Goal: Information Seeking & Learning: Find specific fact

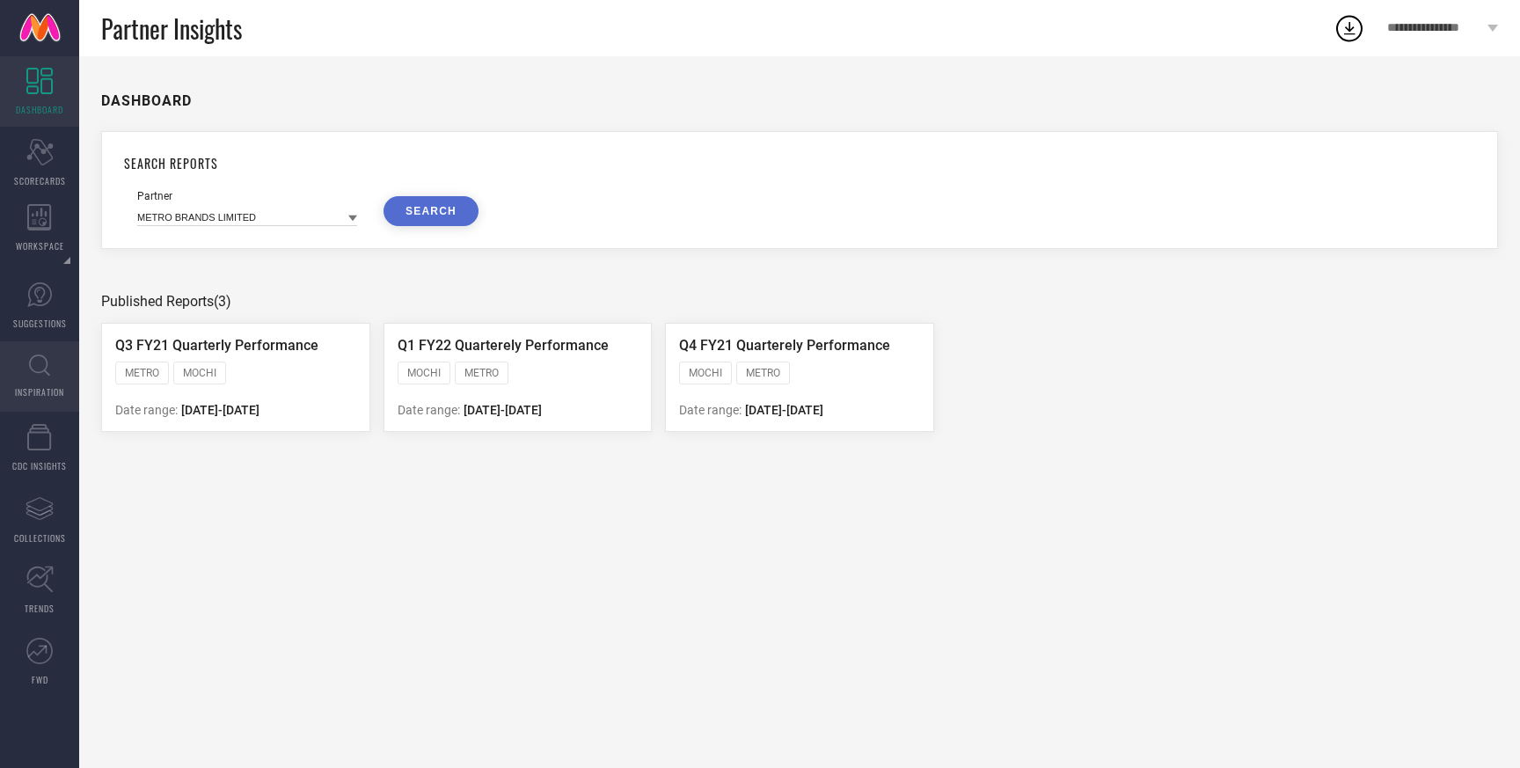
click at [36, 364] on icon at bounding box center [39, 365] width 21 height 22
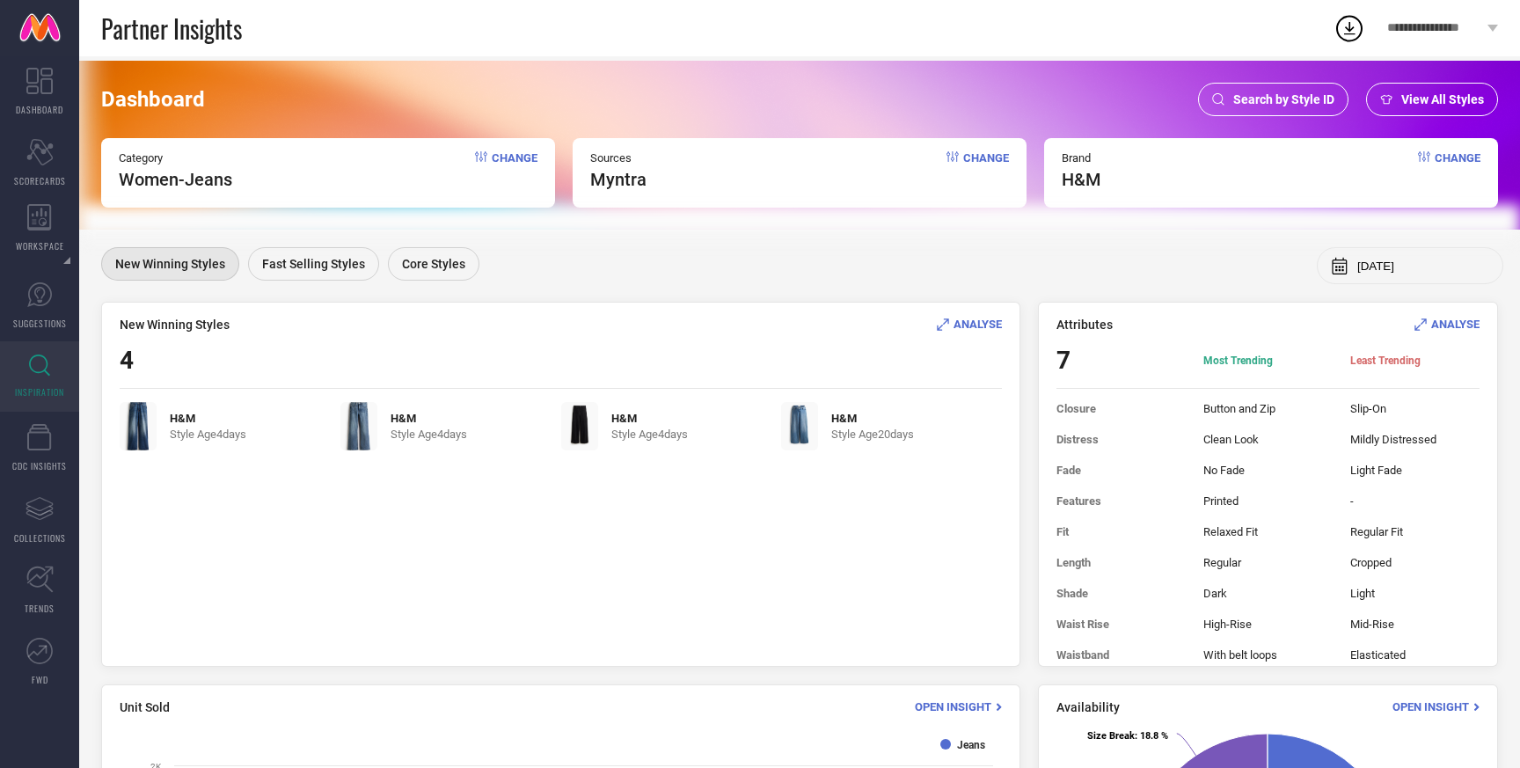
click at [1295, 104] on span "Search by Style ID" at bounding box center [1283, 99] width 101 height 14
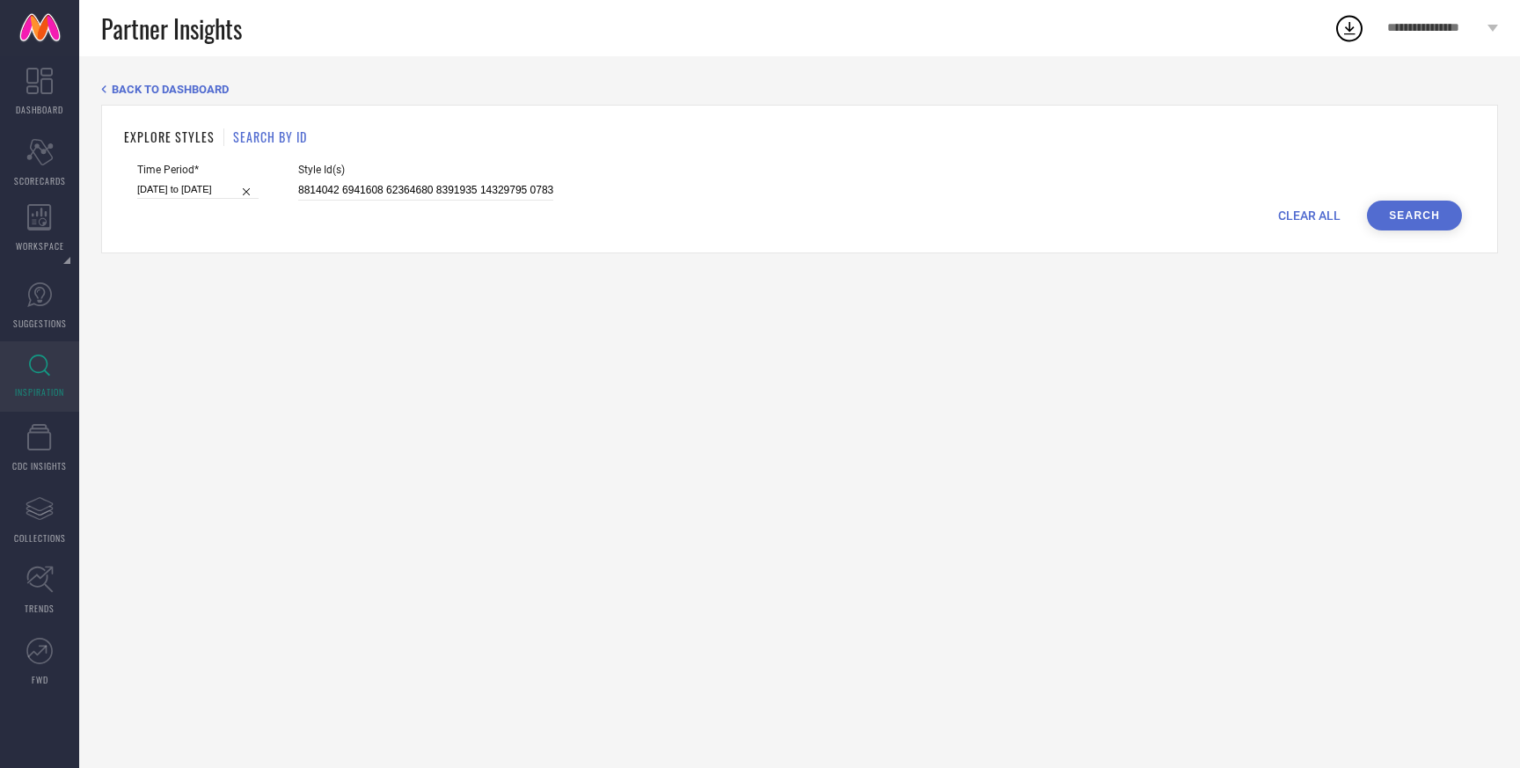
click at [1296, 213] on span "CLEAR ALL" at bounding box center [1309, 215] width 62 height 14
click at [483, 191] on input at bounding box center [425, 190] width 255 height 20
paste input "32549351 33460789 32417155 32309881 32352751 32202233 33145595 32033054 3193948…"
type input "32549351 33460789 32417155 32309881 32352751 32202233 33145595 32033054 3193948…"
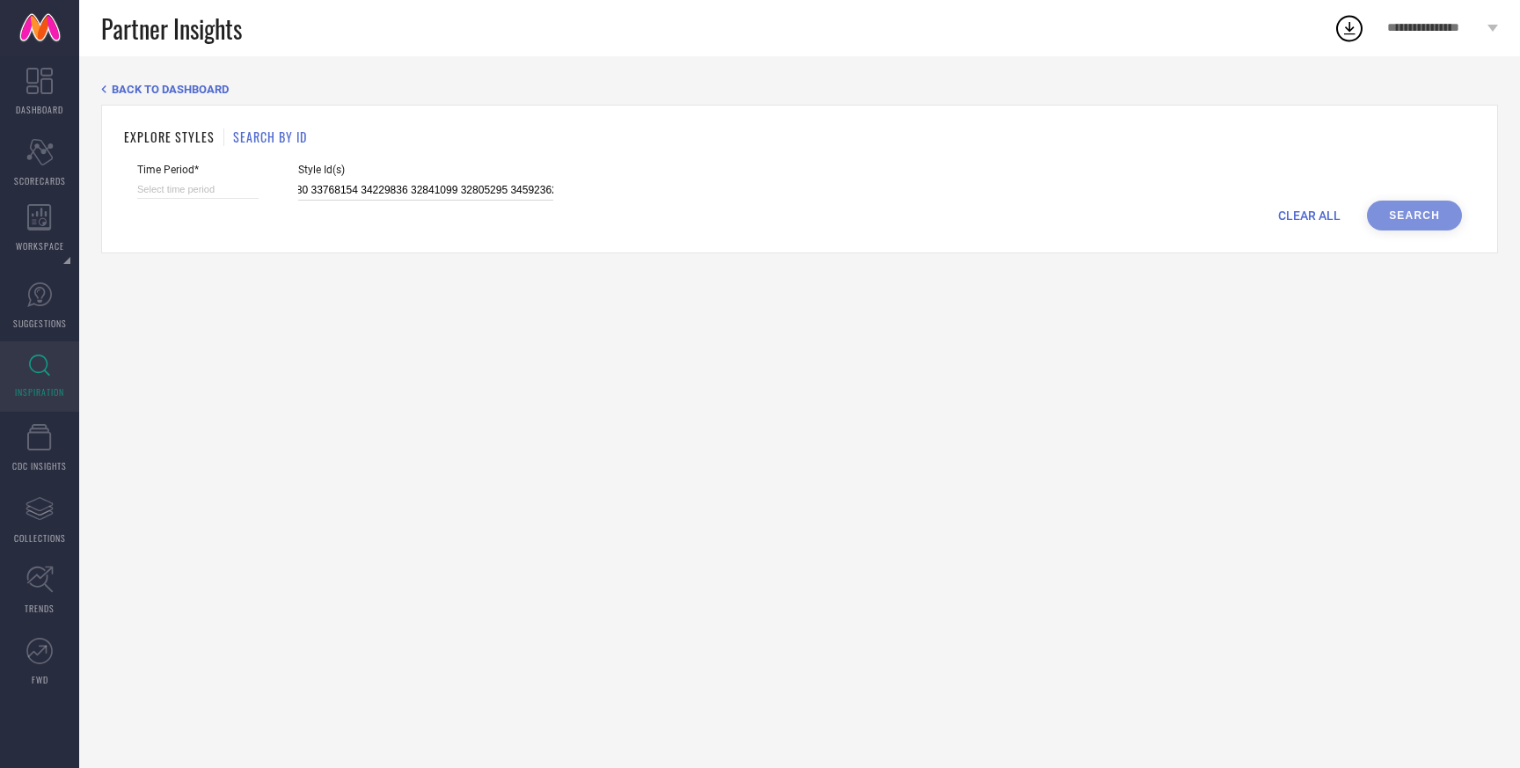
click at [220, 187] on input at bounding box center [197, 189] width 121 height 18
select select "7"
select select "2025"
select select "8"
select select "2025"
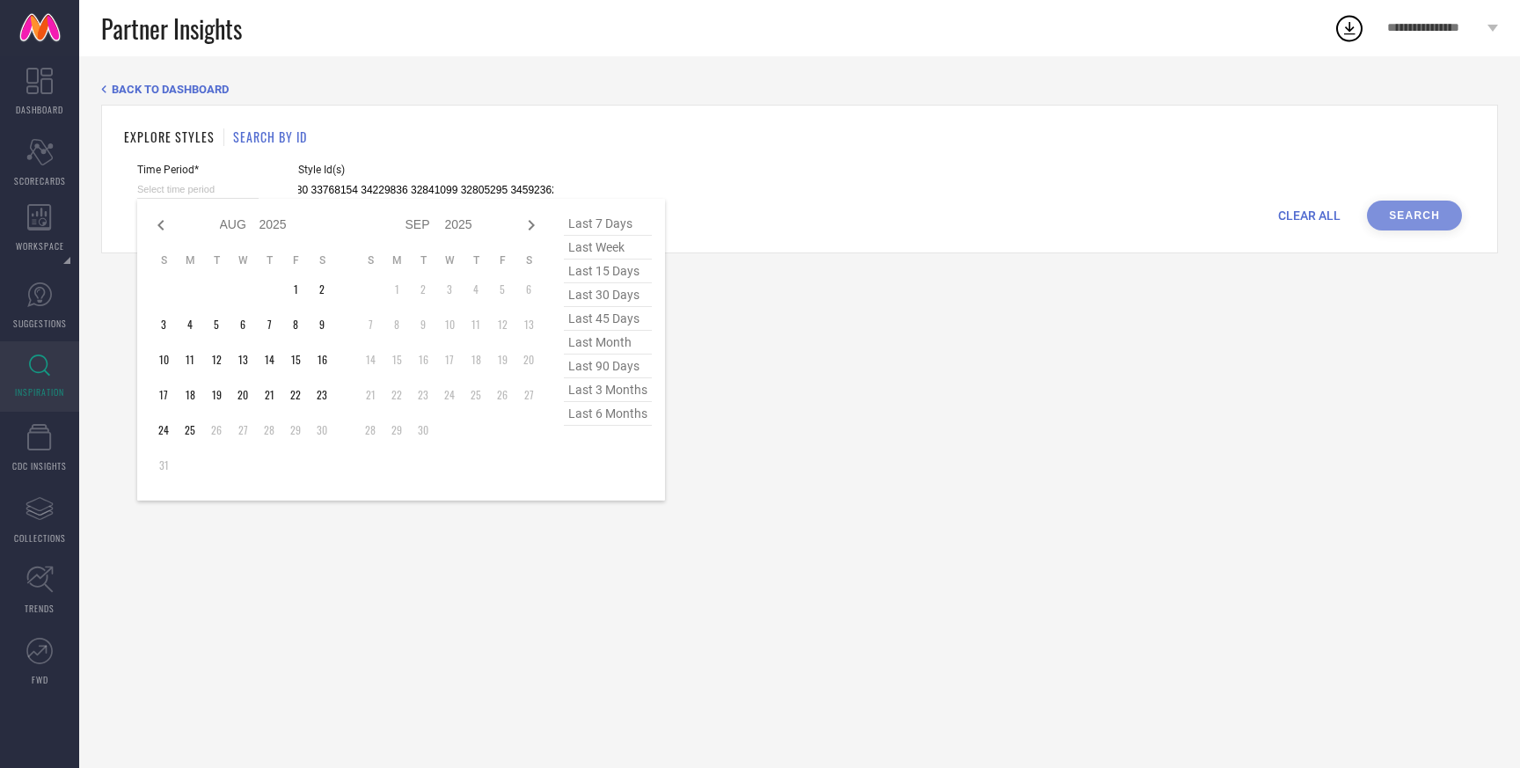
type input "32549351 33460789 32417155 32309881 32352751 32202233 33145595 32033054 3193948…"
click at [590, 390] on span "last 3 months" at bounding box center [608, 390] width 88 height 24
type input "01-05-2025 to 31-07-2025"
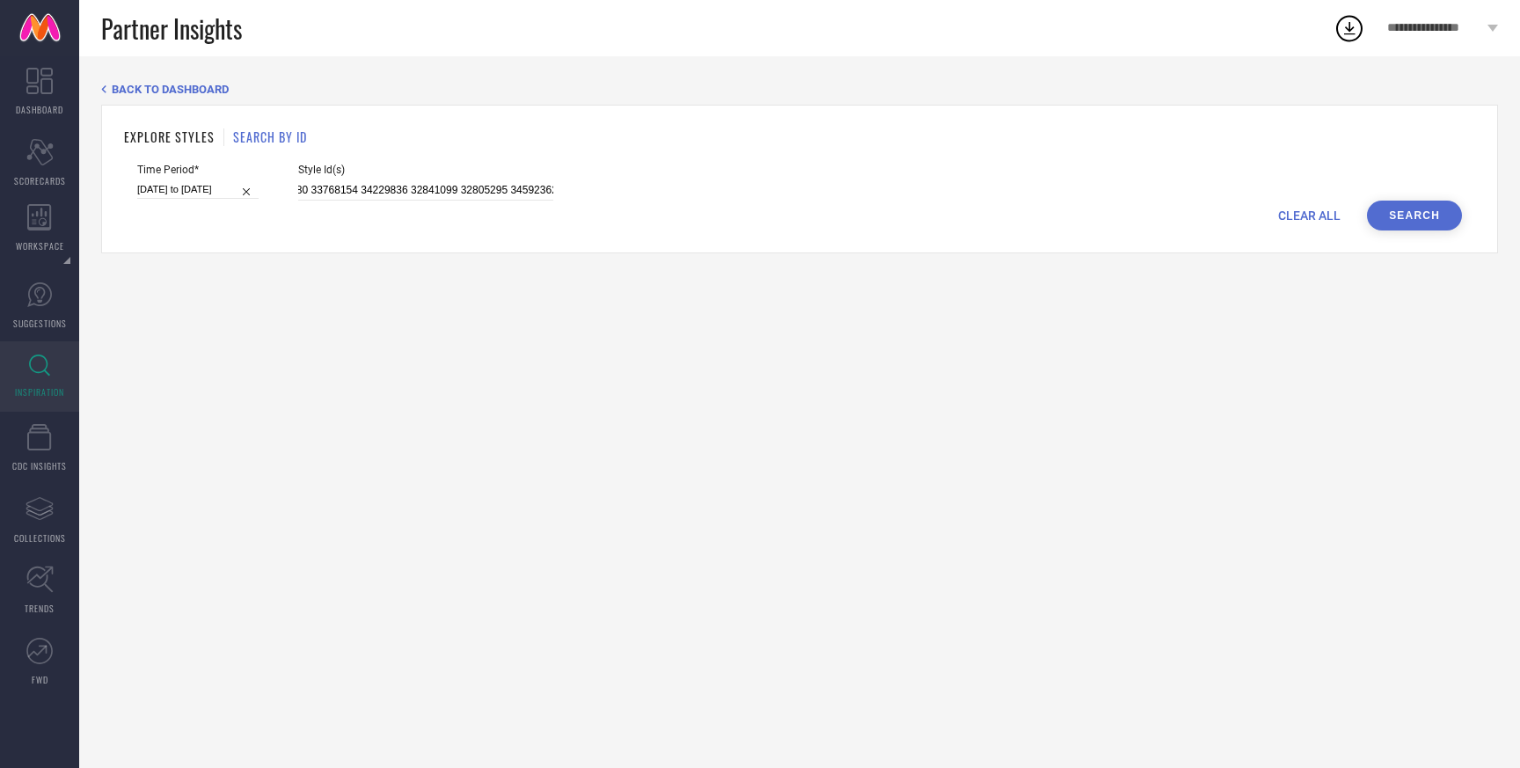
scroll to position [0, 0]
click at [1398, 216] on button "Search" at bounding box center [1414, 216] width 95 height 30
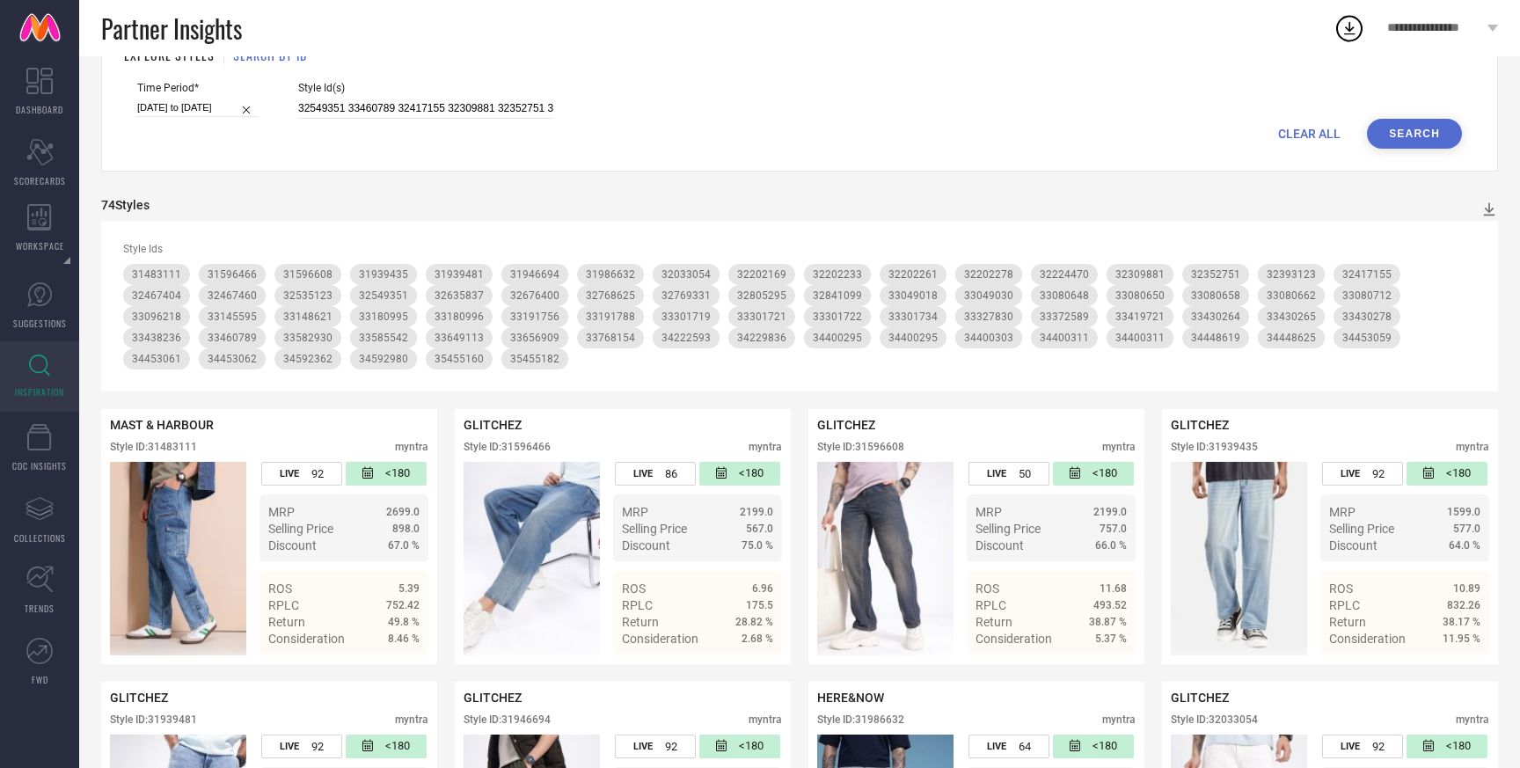
scroll to position [91, 0]
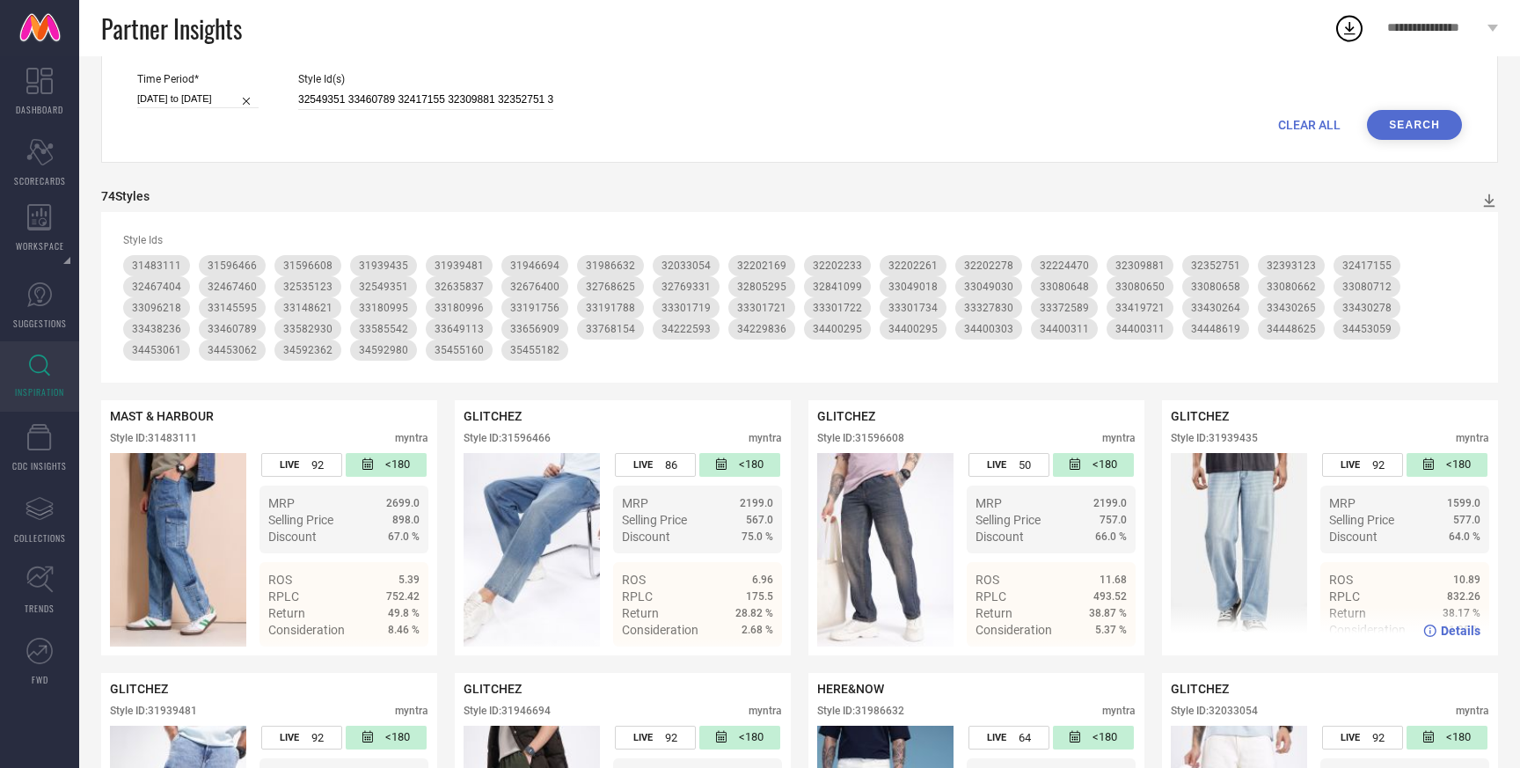
click at [1231, 563] on img at bounding box center [1239, 549] width 136 height 193
click at [1455, 632] on span "Details" at bounding box center [1461, 631] width 40 height 14
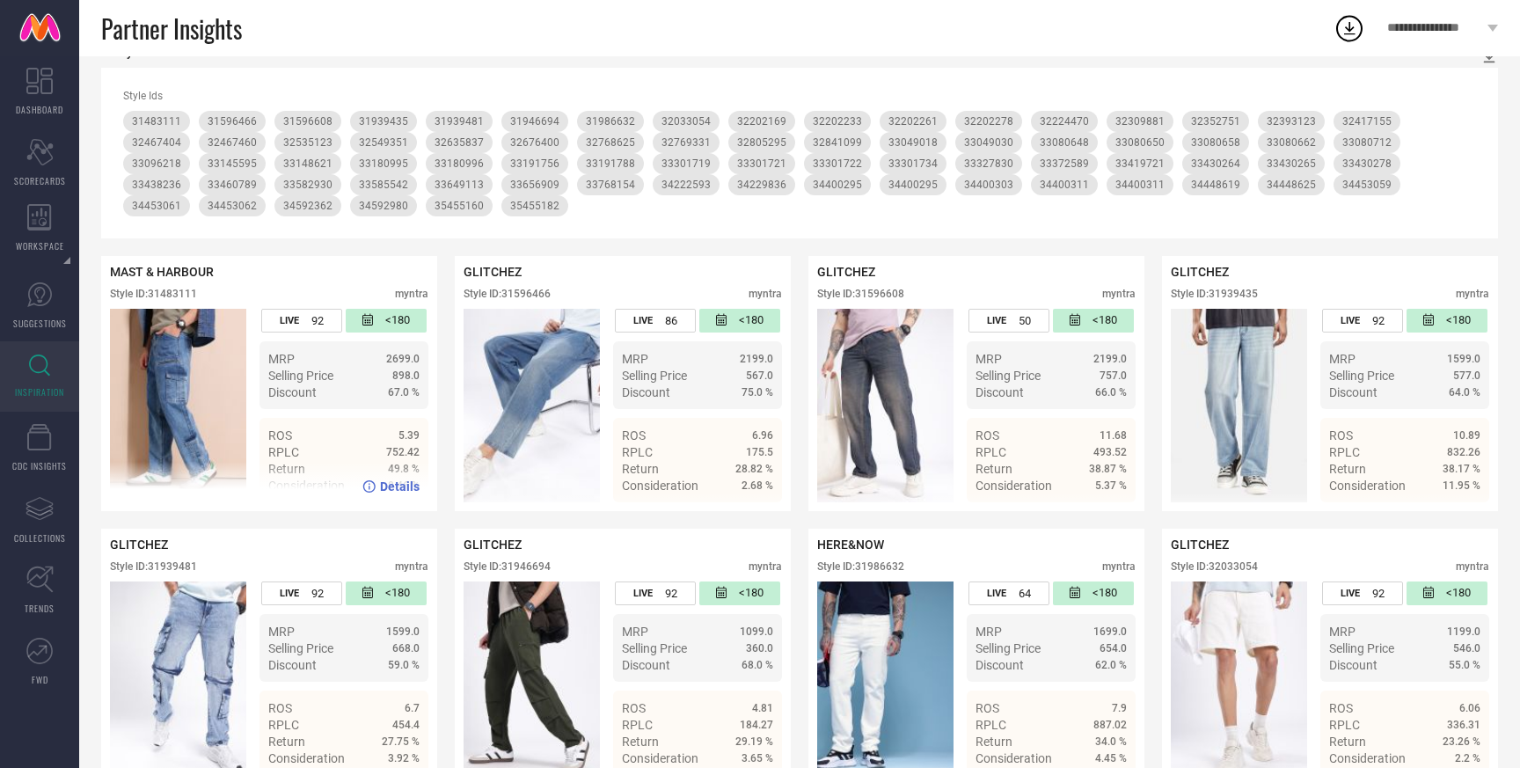
scroll to position [240, 0]
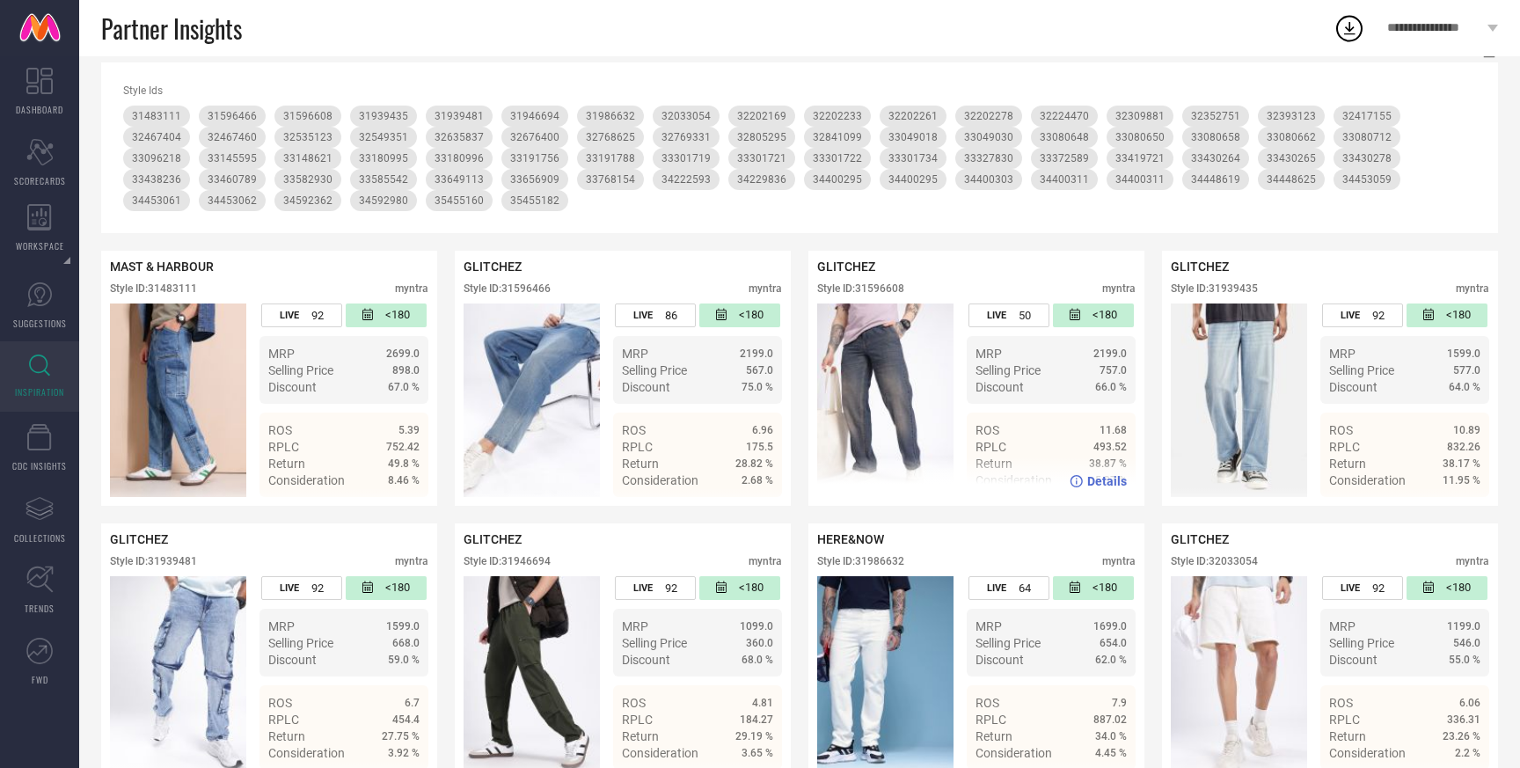
click at [886, 424] on img at bounding box center [885, 399] width 136 height 193
click at [1100, 483] on span "Details" at bounding box center [1107, 481] width 40 height 14
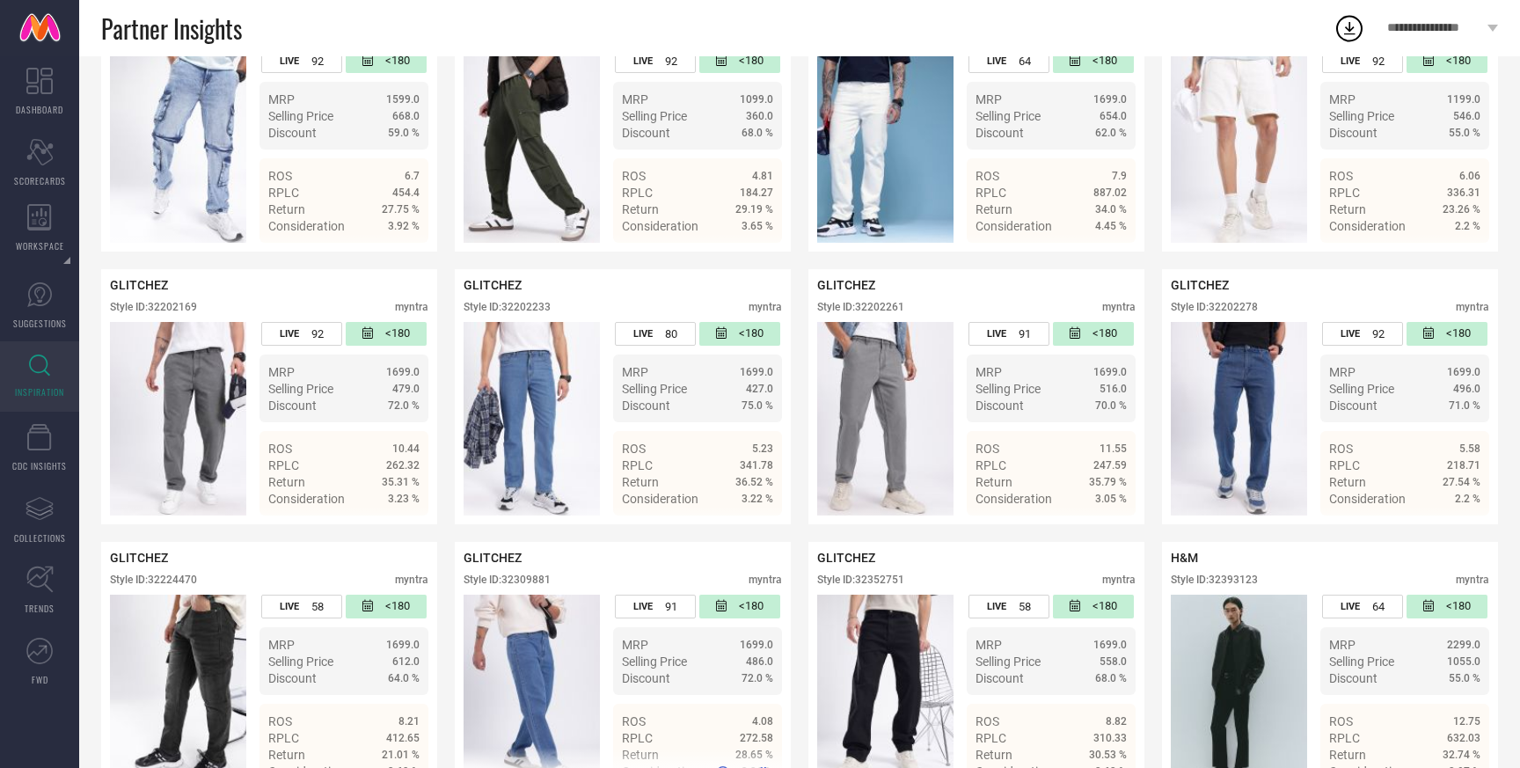
scroll to position [768, 0]
click at [1087, 496] on div "Details" at bounding box center [1097, 499] width 57 height 14
click at [244, 412] on img at bounding box center [178, 417] width 136 height 193
click at [389, 496] on span "Details" at bounding box center [400, 499] width 40 height 14
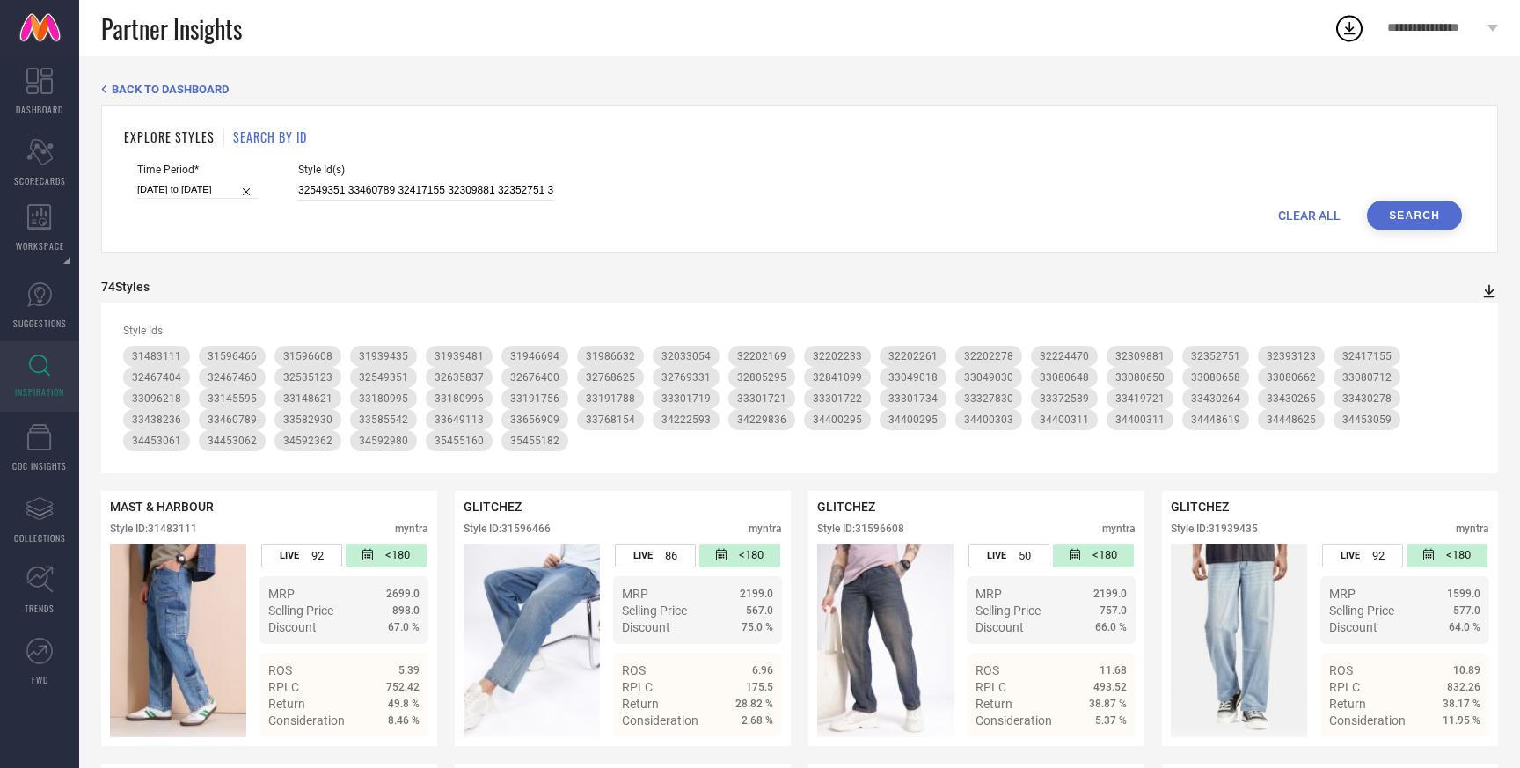
click at [1489, 287] on icon at bounding box center [1489, 291] width 11 height 13
click at [1472, 319] on span "PDF" at bounding box center [1470, 323] width 20 height 12
click at [1316, 214] on span "CLEAR ALL" at bounding box center [1309, 215] width 62 height 14
click at [327, 193] on input at bounding box center [425, 190] width 255 height 20
paste input "31483255 33725739 33725739 33725764 31596634 31239163 32322478 31422931 3222439…"
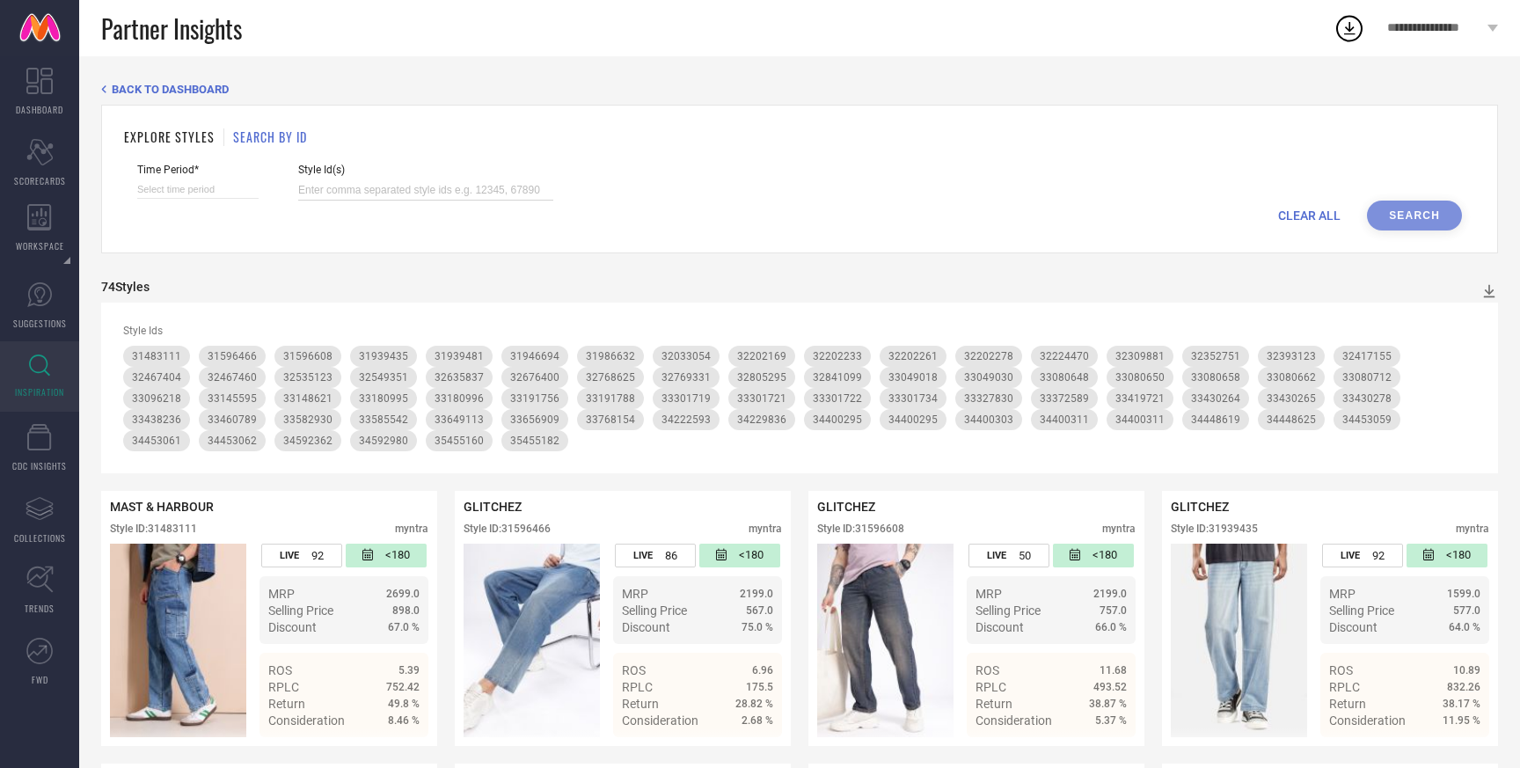
type input "31483255 33725739 33725739 33725764 31596634 31239163 32322478 31422931 3222439…"
click at [187, 194] on input at bounding box center [197, 189] width 121 height 18
select select "7"
select select "2025"
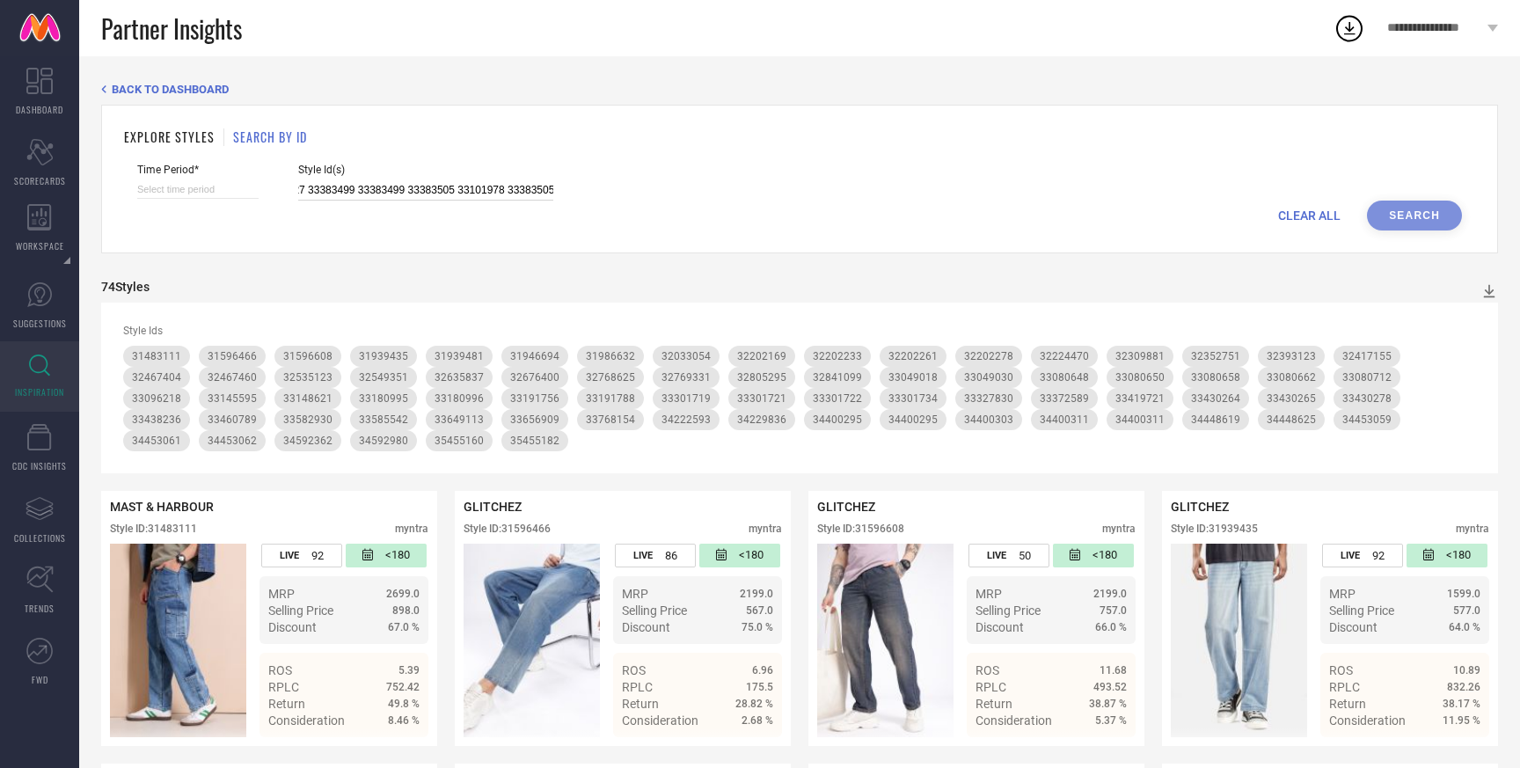
select select "8"
select select "2025"
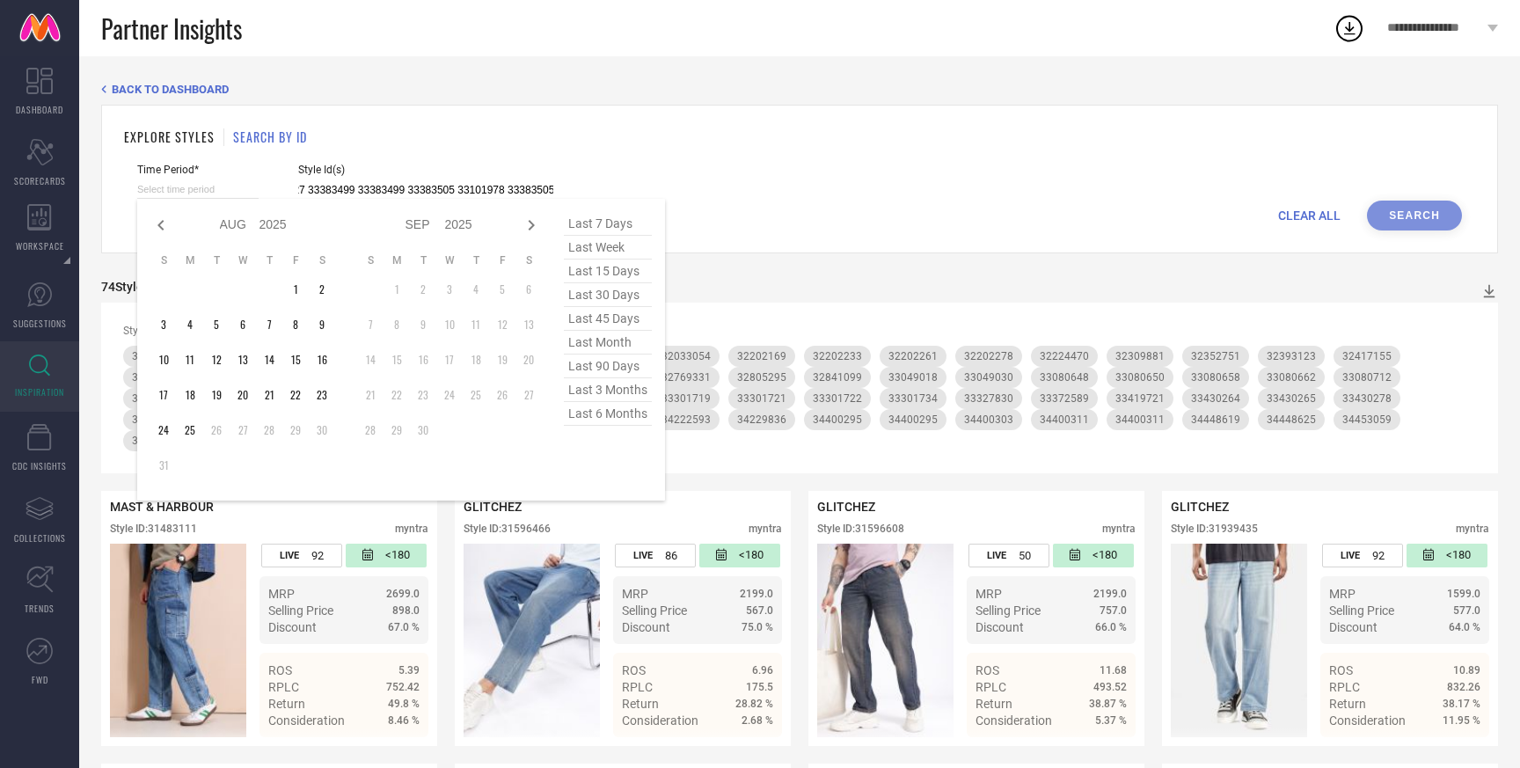
type input "31483255 33725739 33725739 33725764 31596634 31239163 32322478 31422931 3222439…"
click at [588, 396] on span "last 3 months" at bounding box center [608, 390] width 88 height 24
type input "01-05-2025 to 31-07-2025"
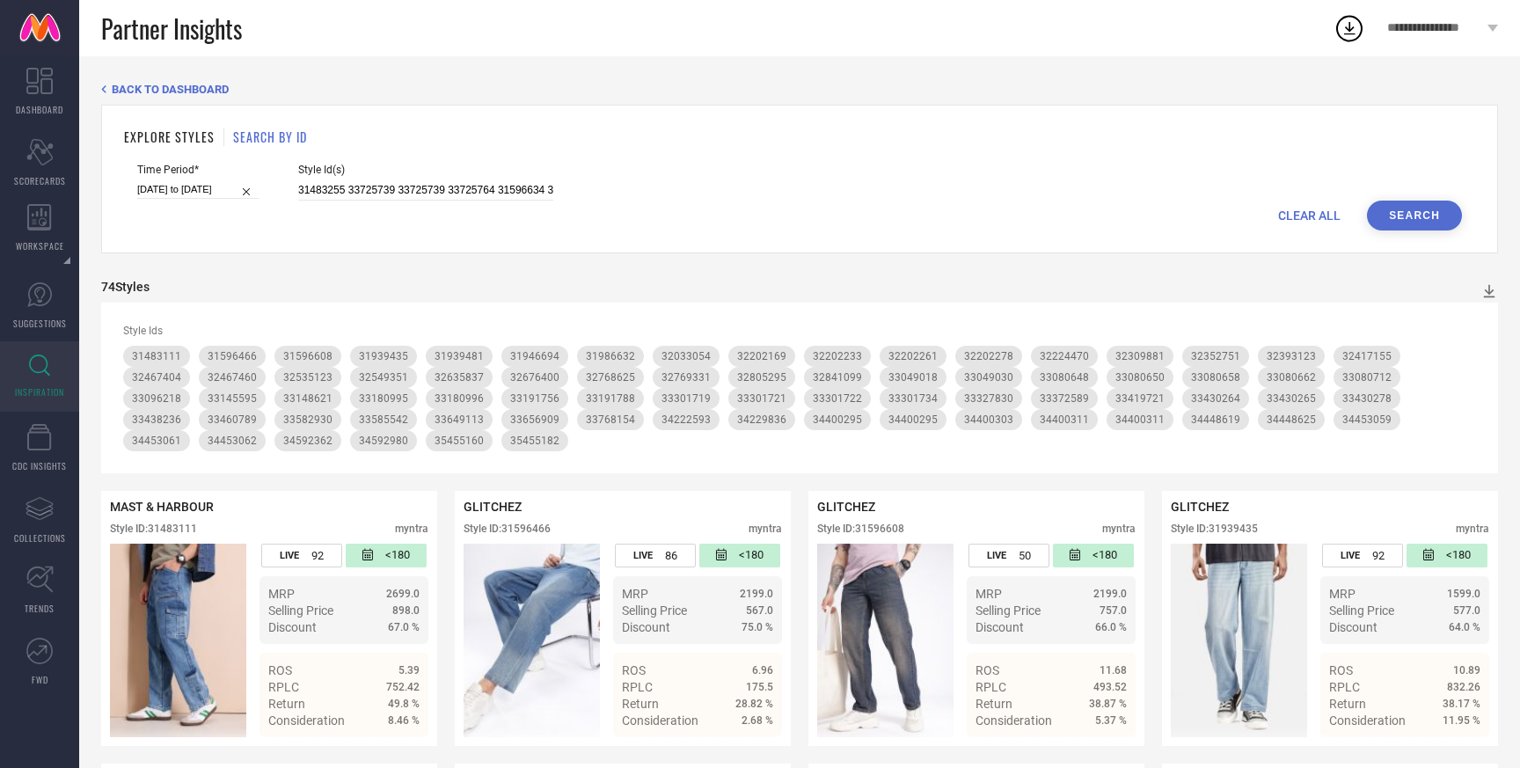
click at [1391, 214] on button "Search" at bounding box center [1414, 216] width 95 height 30
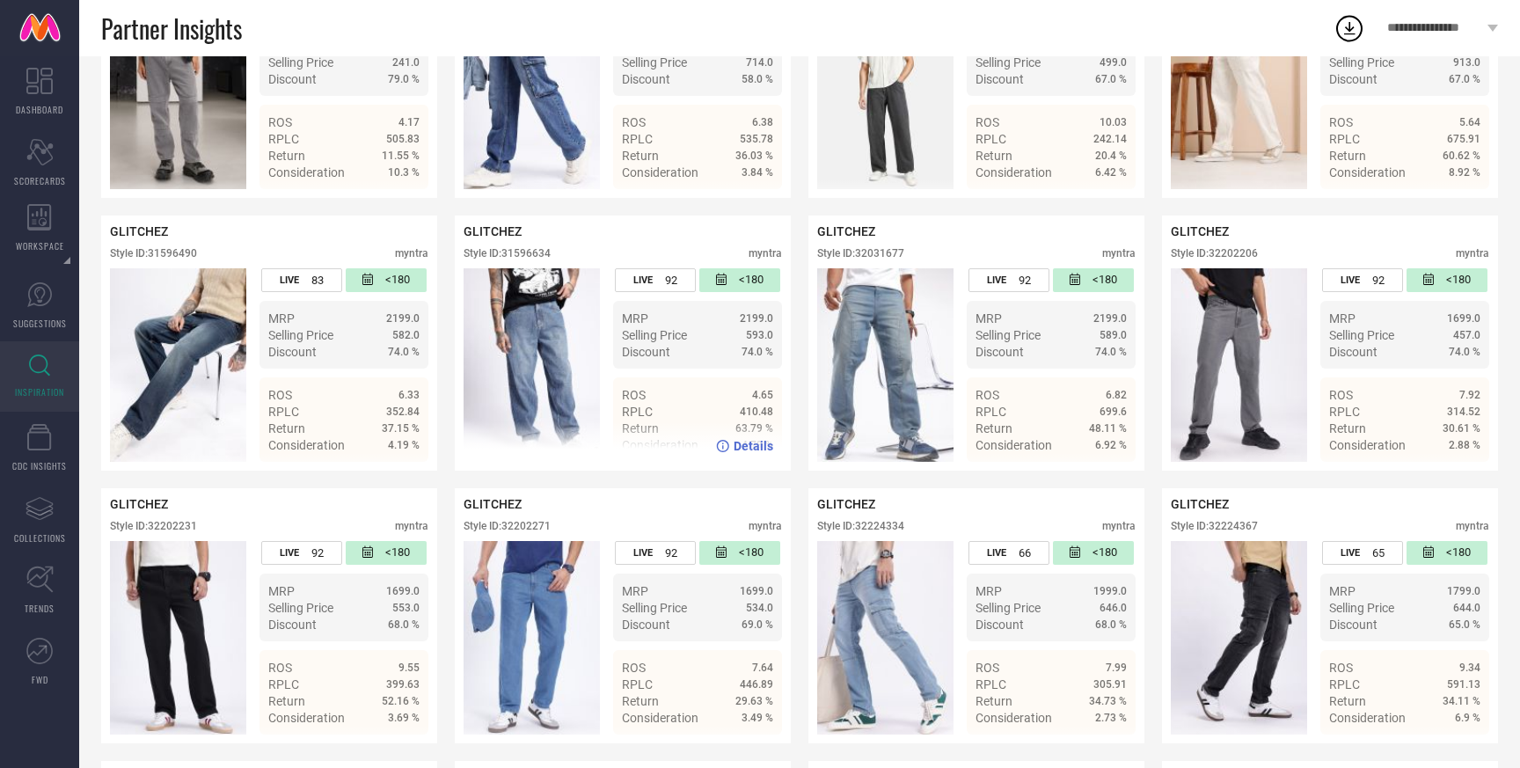
scroll to position [758, 0]
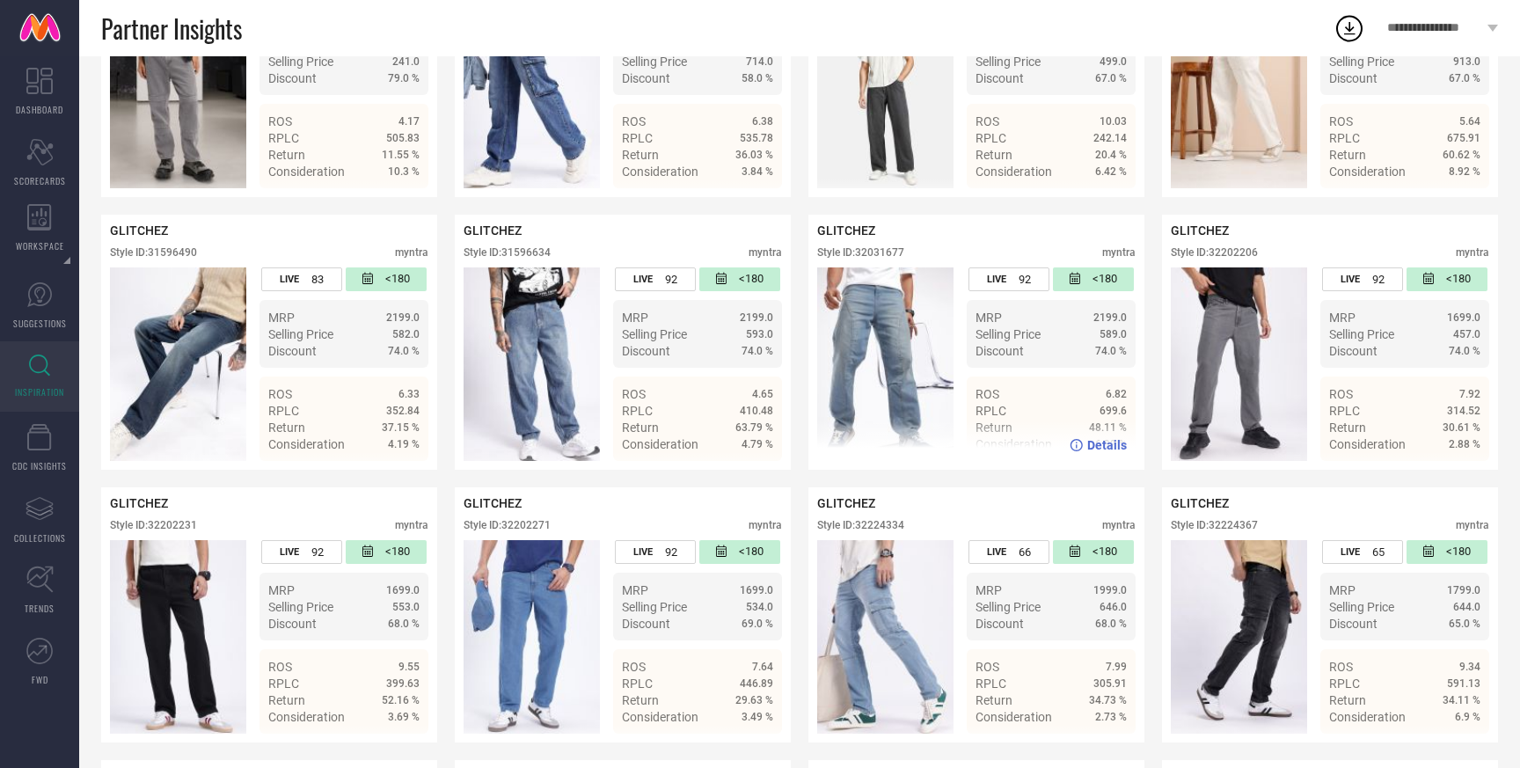
click at [894, 377] on img at bounding box center [885, 363] width 136 height 193
click at [872, 400] on img at bounding box center [885, 363] width 136 height 193
click at [1116, 451] on span "Details" at bounding box center [1107, 445] width 40 height 14
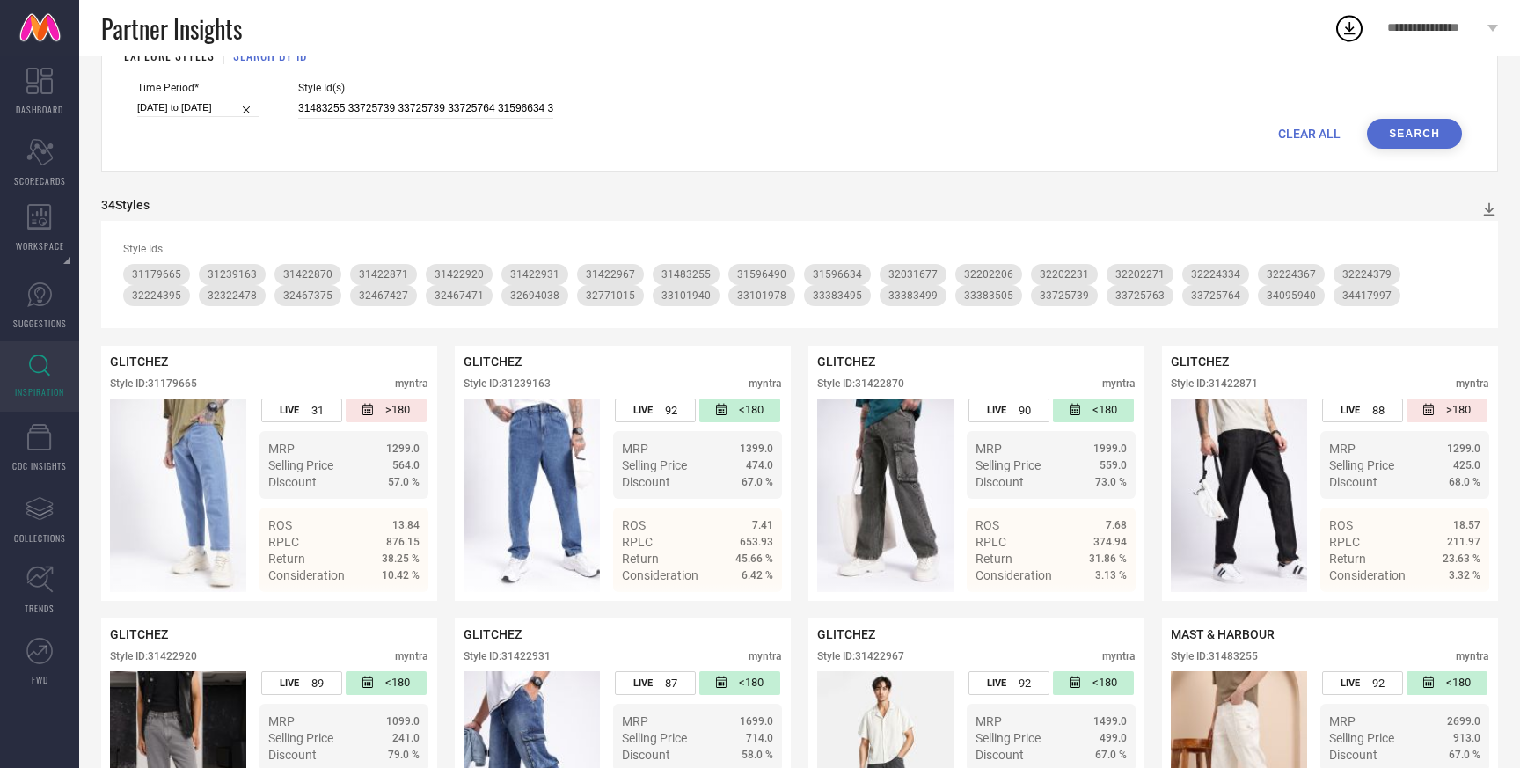
scroll to position [0, 0]
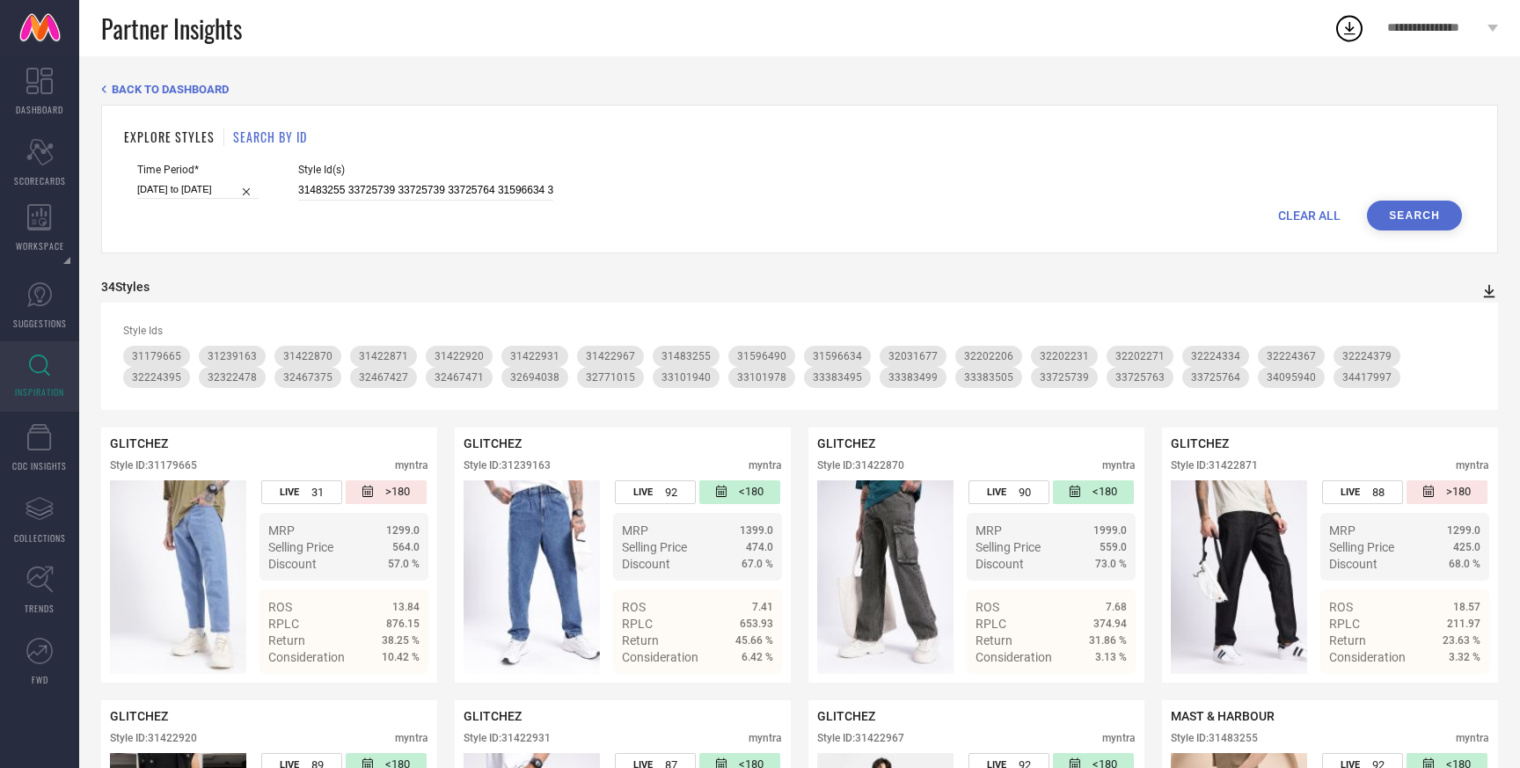
click at [1485, 290] on icon at bounding box center [1489, 291] width 11 height 13
click at [1462, 323] on span "PDF" at bounding box center [1470, 323] width 20 height 12
click at [1493, 291] on icon at bounding box center [1489, 291] width 18 height 18
click at [1468, 323] on span "PDF" at bounding box center [1470, 323] width 20 height 12
click at [1490, 290] on icon at bounding box center [1489, 291] width 18 height 18
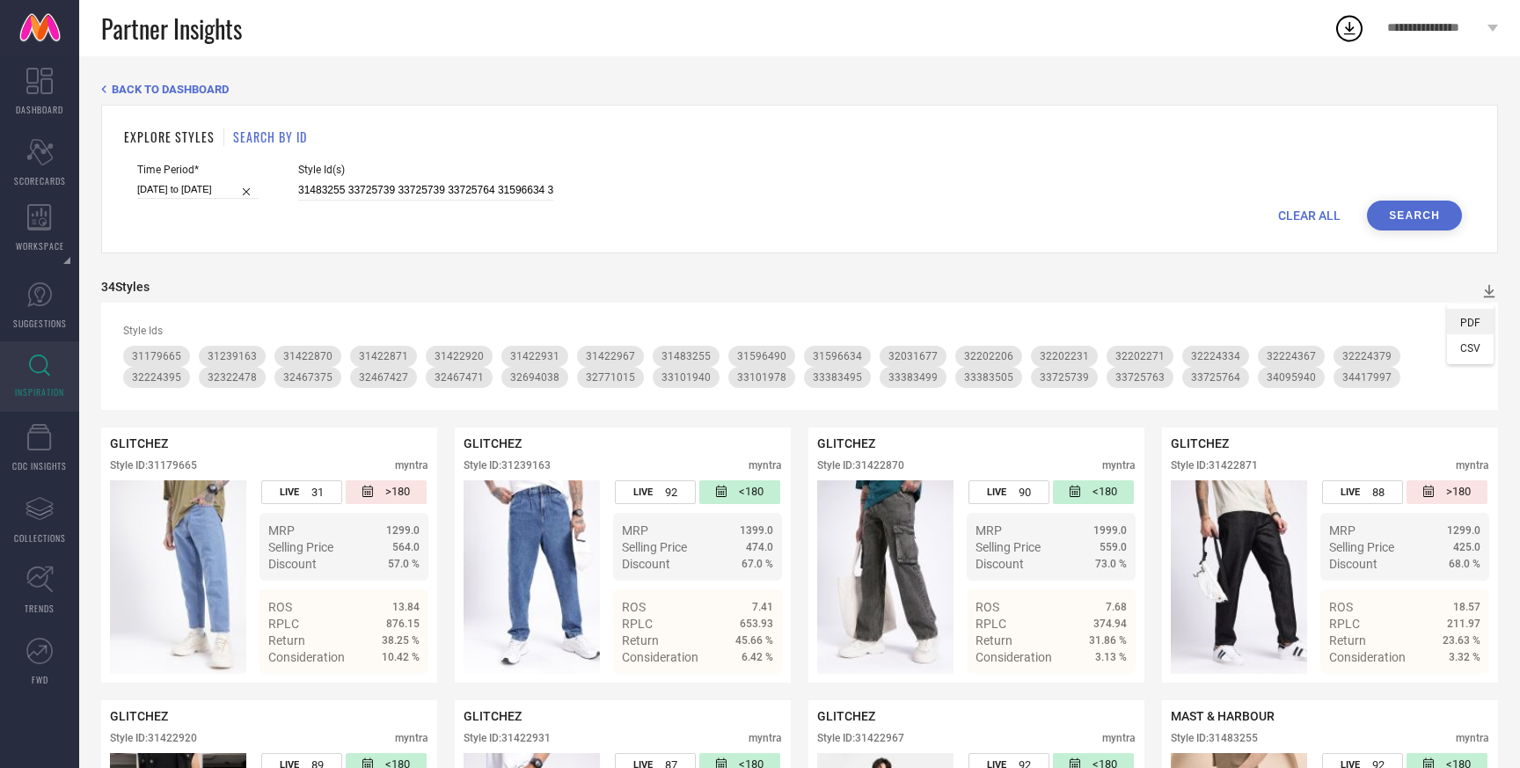
click at [1471, 326] on span "PDF" at bounding box center [1470, 323] width 20 height 12
click at [1487, 288] on icon at bounding box center [1489, 291] width 18 height 18
click at [1459, 325] on li "PDF" at bounding box center [1470, 322] width 47 height 26
click at [1352, 24] on icon at bounding box center [1349, 28] width 32 height 32
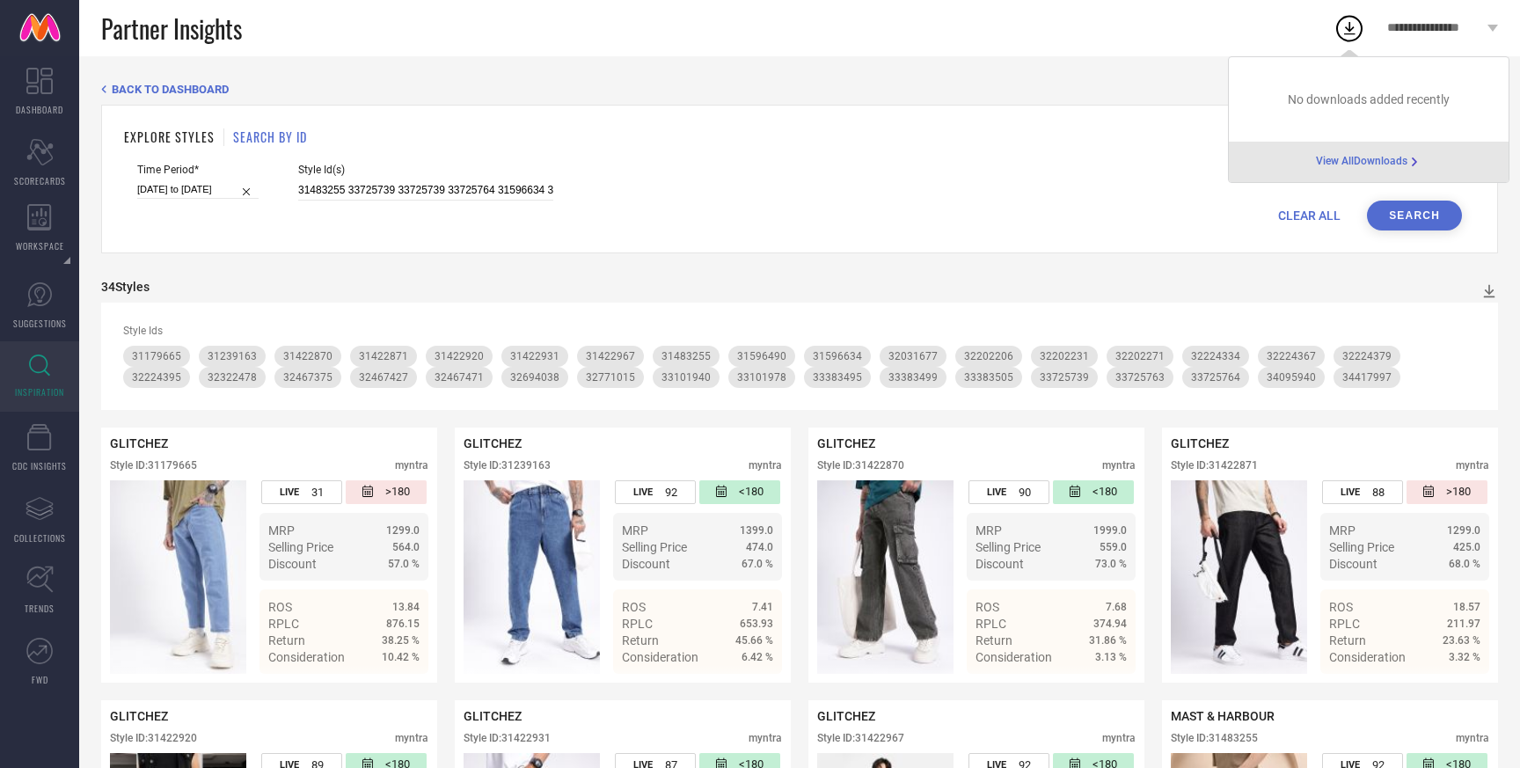
click at [1171, 194] on div "Time Period* 01-05-2025 to 31-07-2025 Style Id(s) 31483255 33725739 33725739 33…" at bounding box center [799, 182] width 1325 height 37
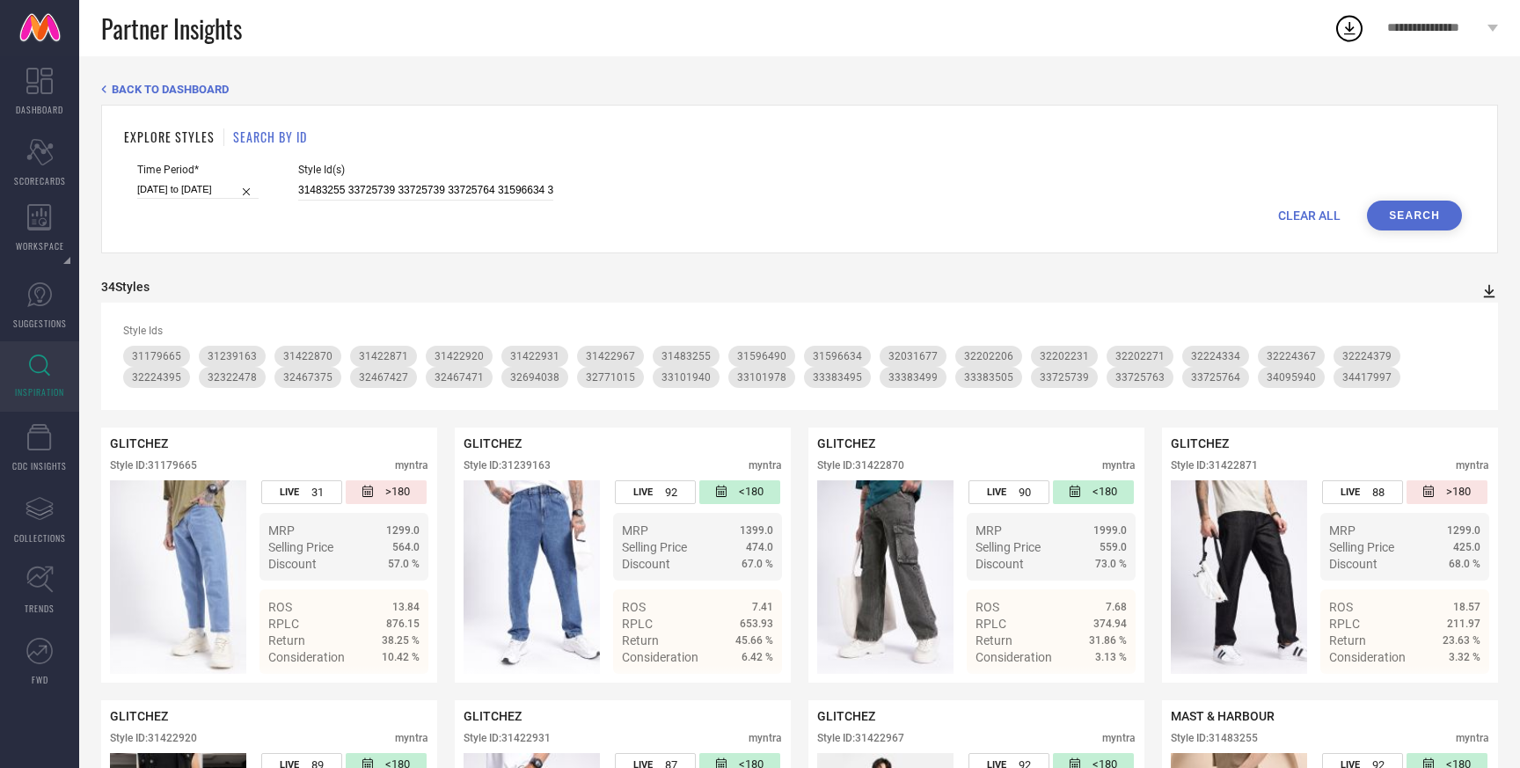
click at [1486, 285] on icon at bounding box center [1489, 291] width 18 height 18
click at [1462, 325] on span "PDF" at bounding box center [1470, 323] width 20 height 12
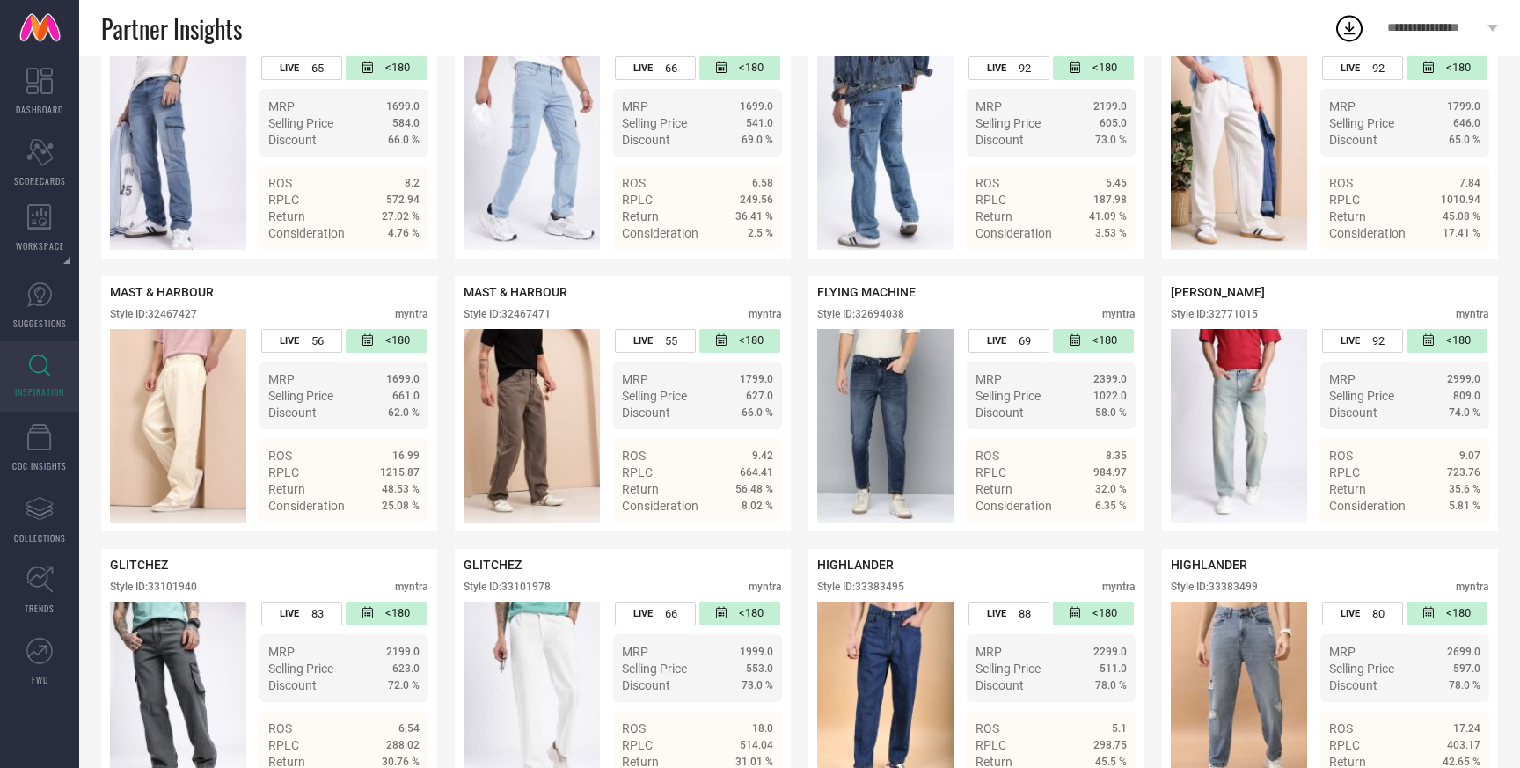
scroll to position [1517, 0]
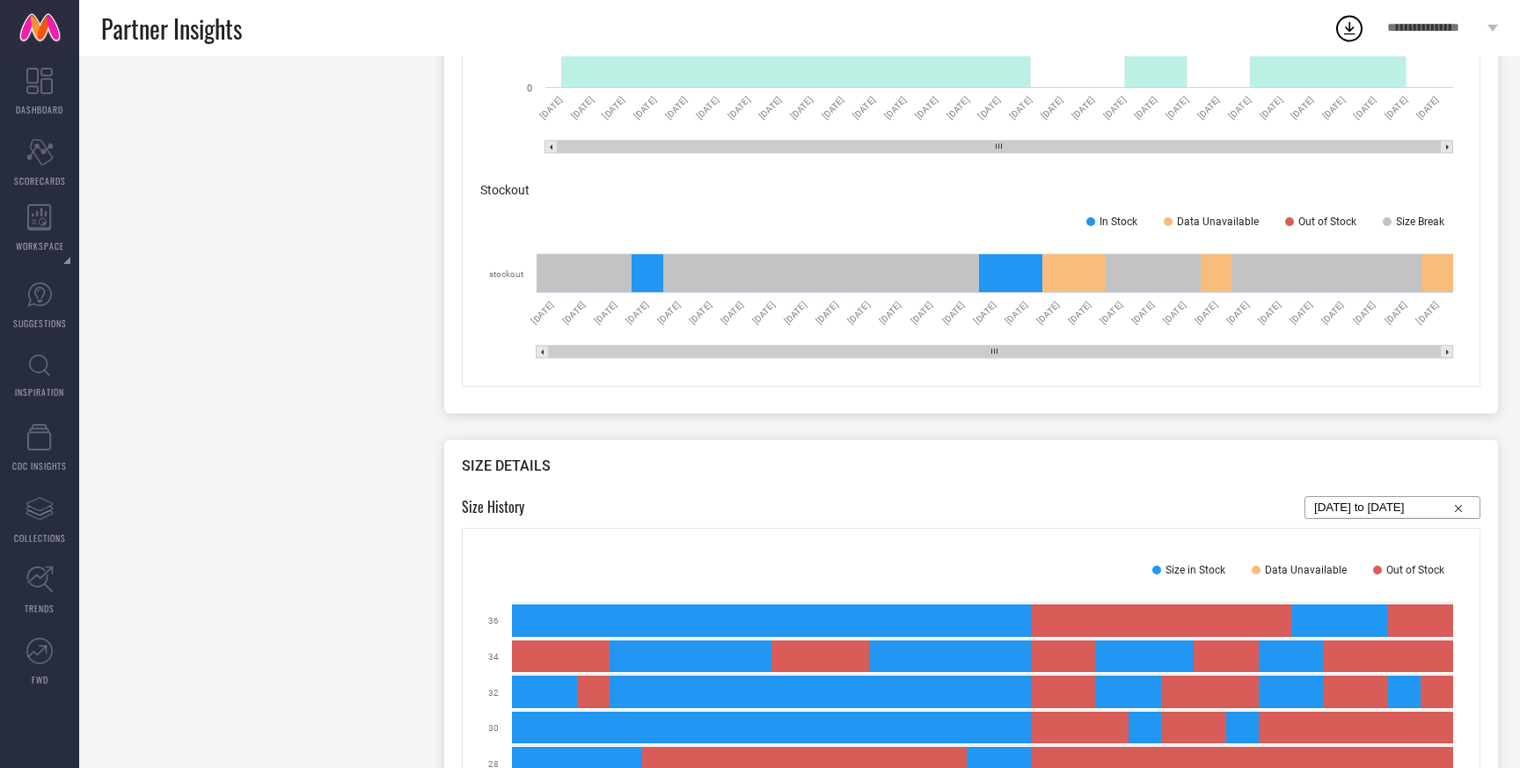
scroll to position [1113, 0]
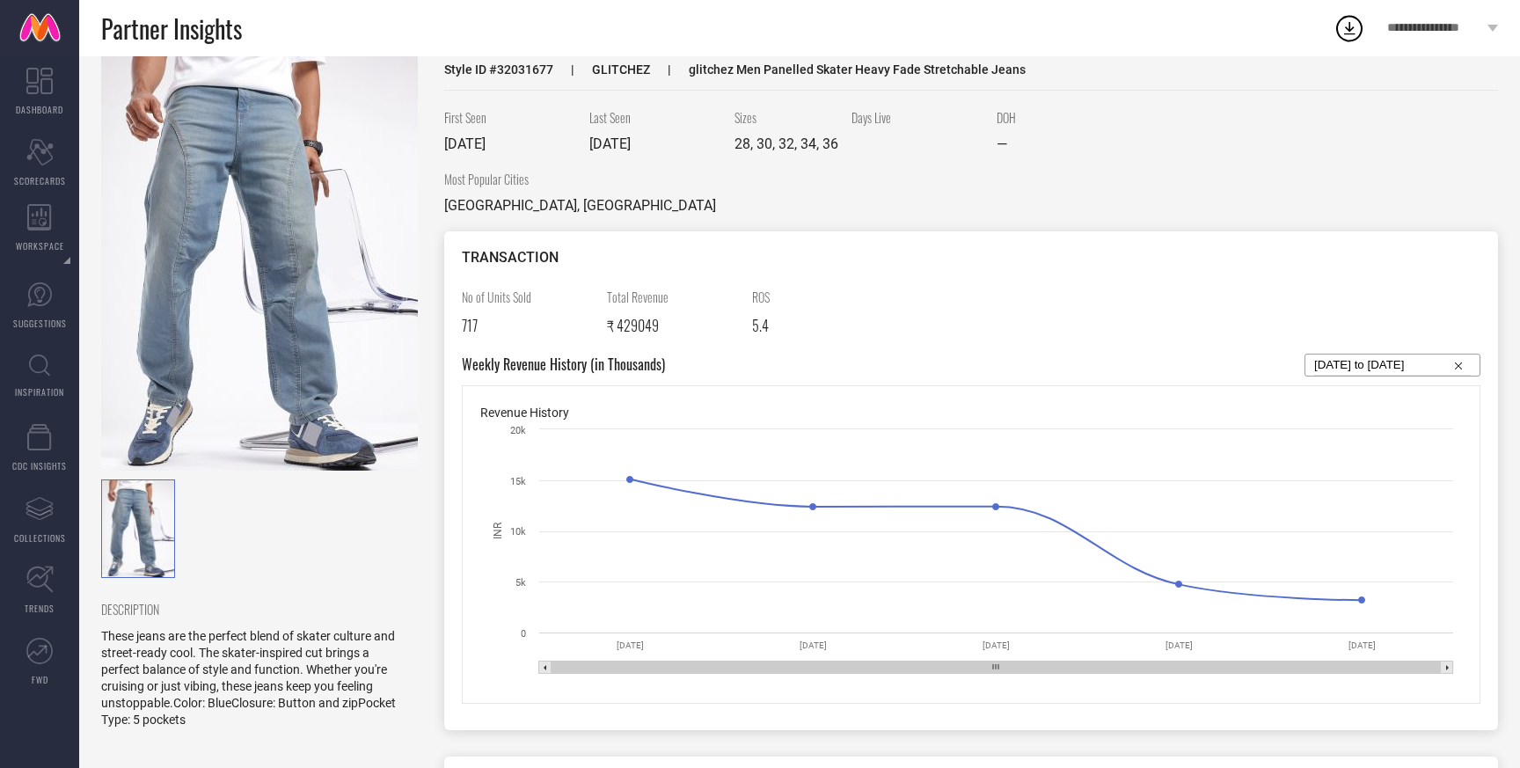
scroll to position [67, 0]
